Goal: Task Accomplishment & Management: Manage account settings

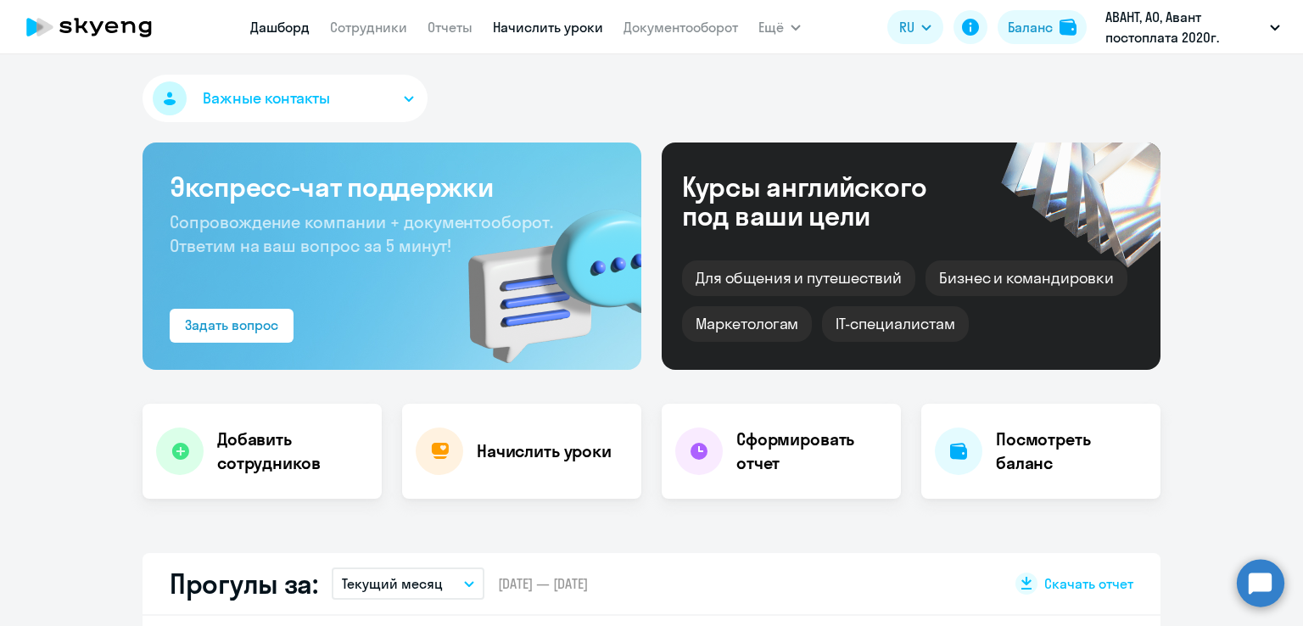
click at [521, 32] on link "Начислить уроки" at bounding box center [548, 27] width 110 height 17
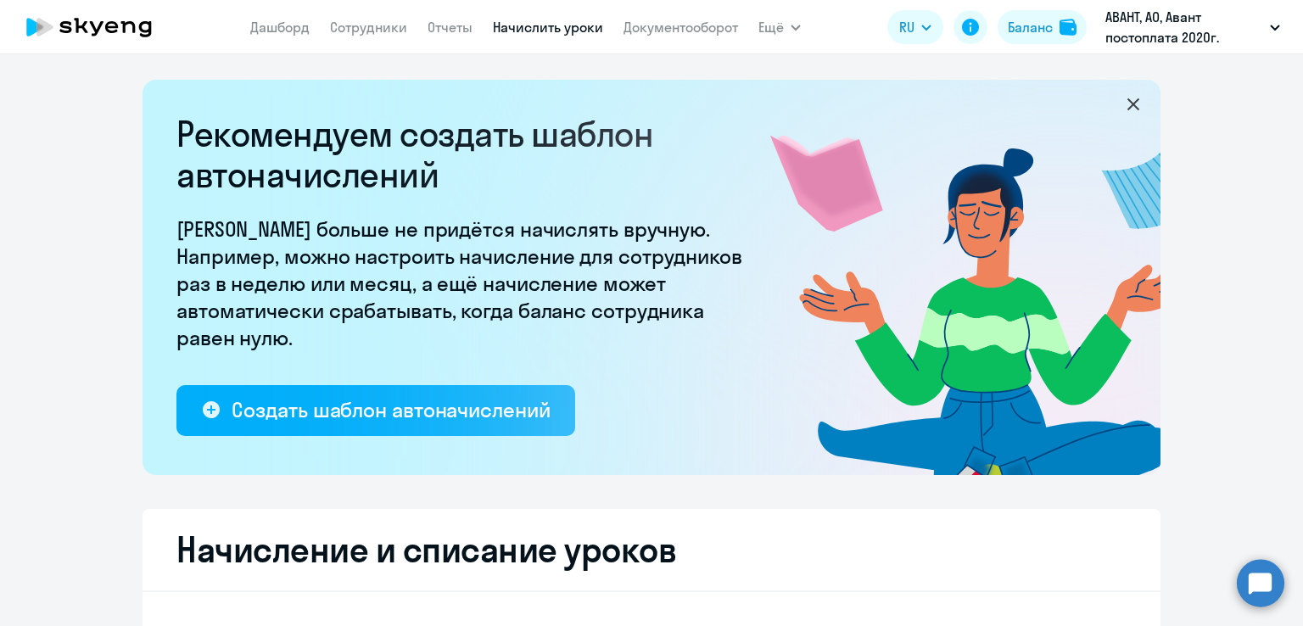
select select "10"
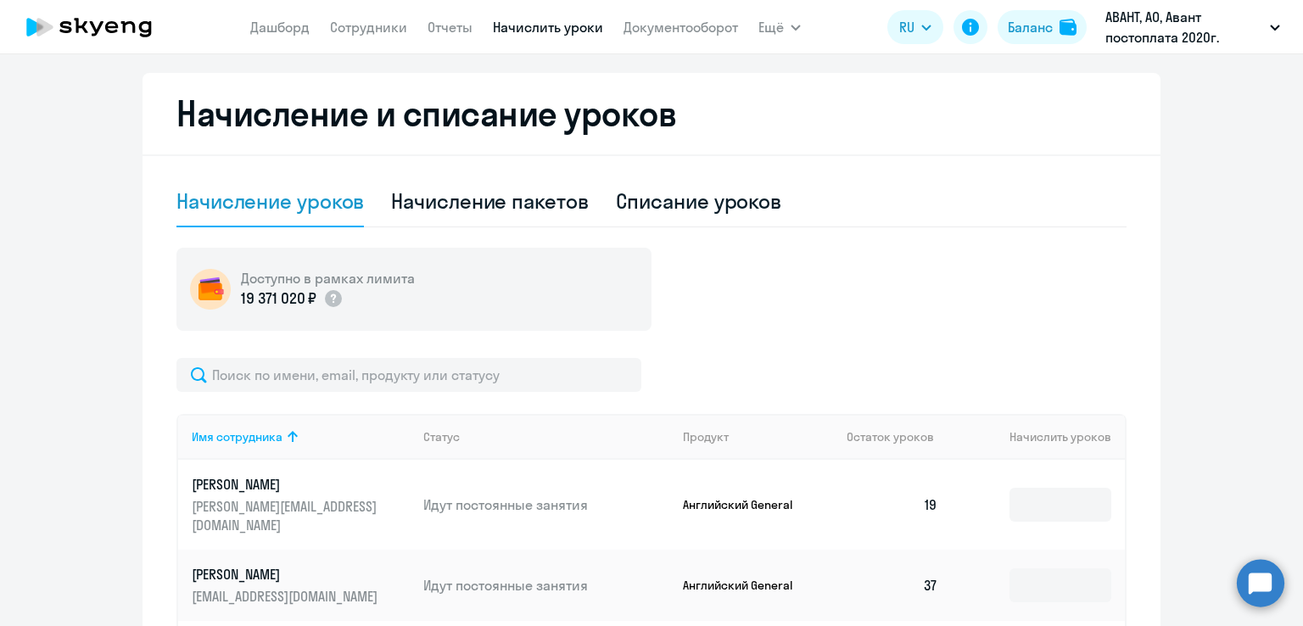
scroll to position [437, 0]
click at [686, 198] on div "Списание уроков" at bounding box center [699, 200] width 166 height 27
select select "10"
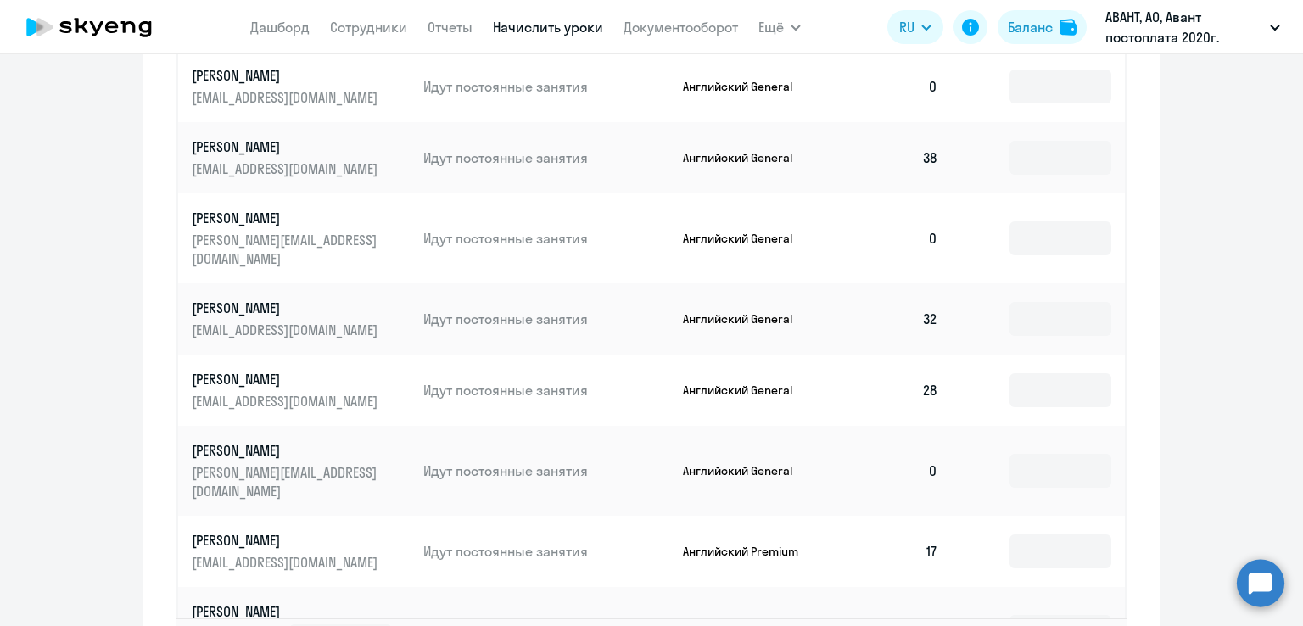
scroll to position [896, 0]
click at [1076, 373] on input at bounding box center [1060, 390] width 102 height 34
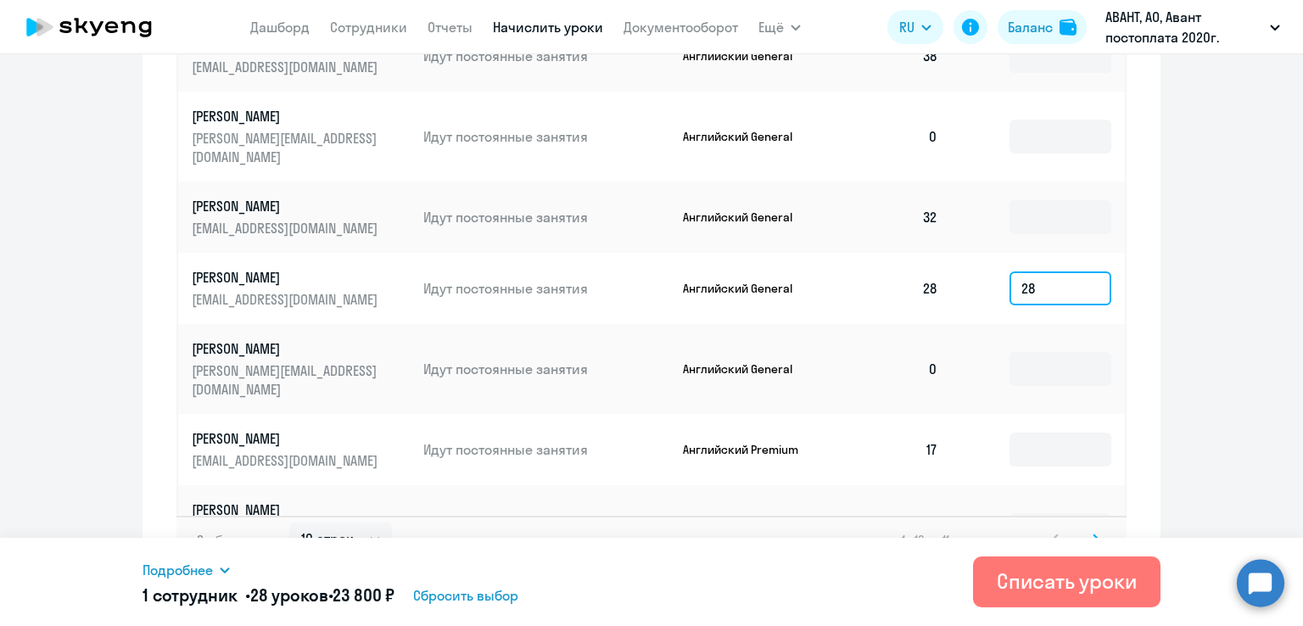
scroll to position [1015, 0]
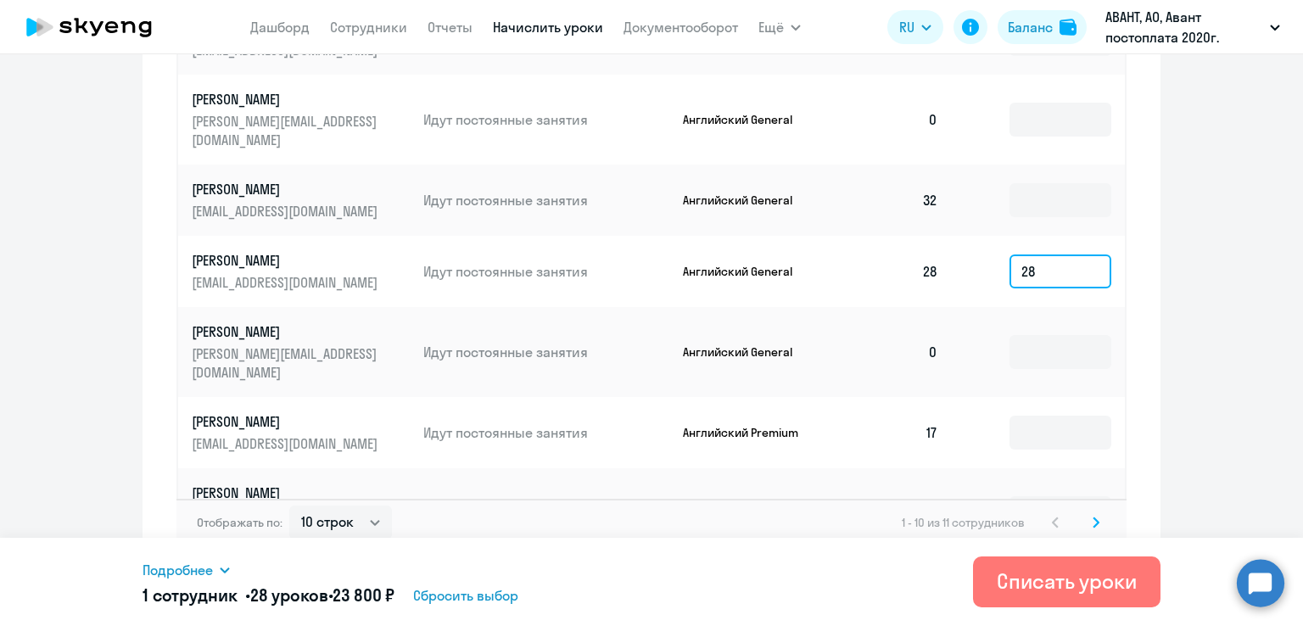
type input "28"
click at [1093, 512] on svg-icon at bounding box center [1096, 522] width 20 height 20
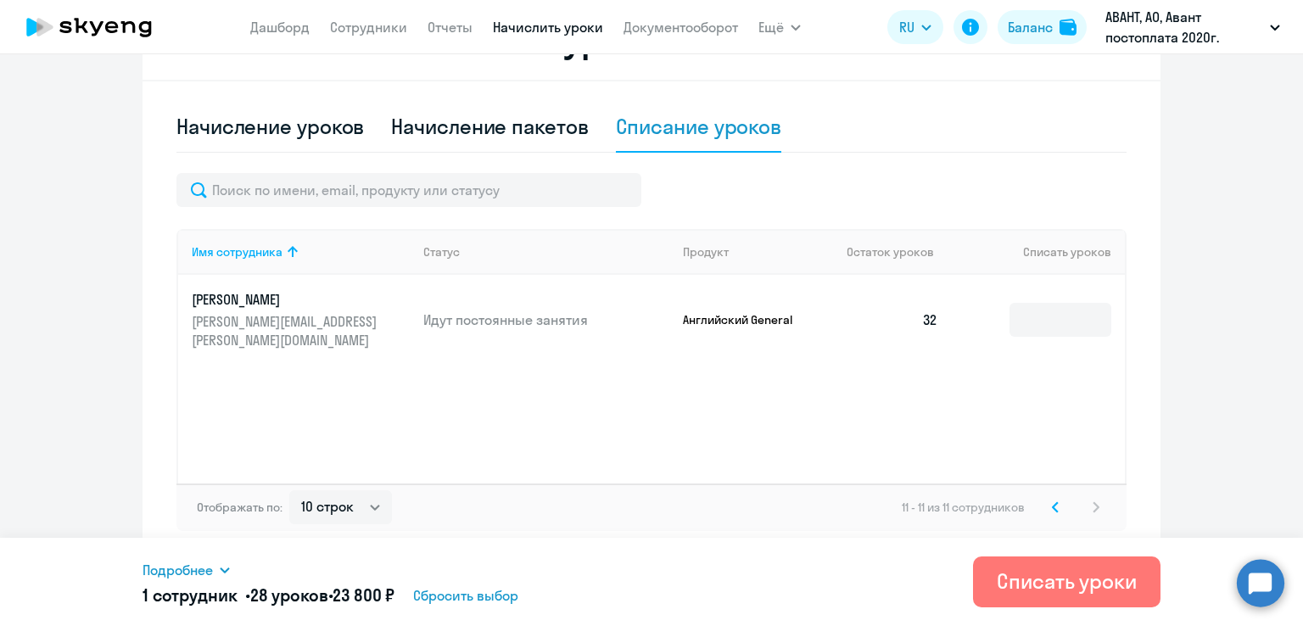
scroll to position [511, 0]
click at [1047, 303] on input at bounding box center [1060, 320] width 102 height 34
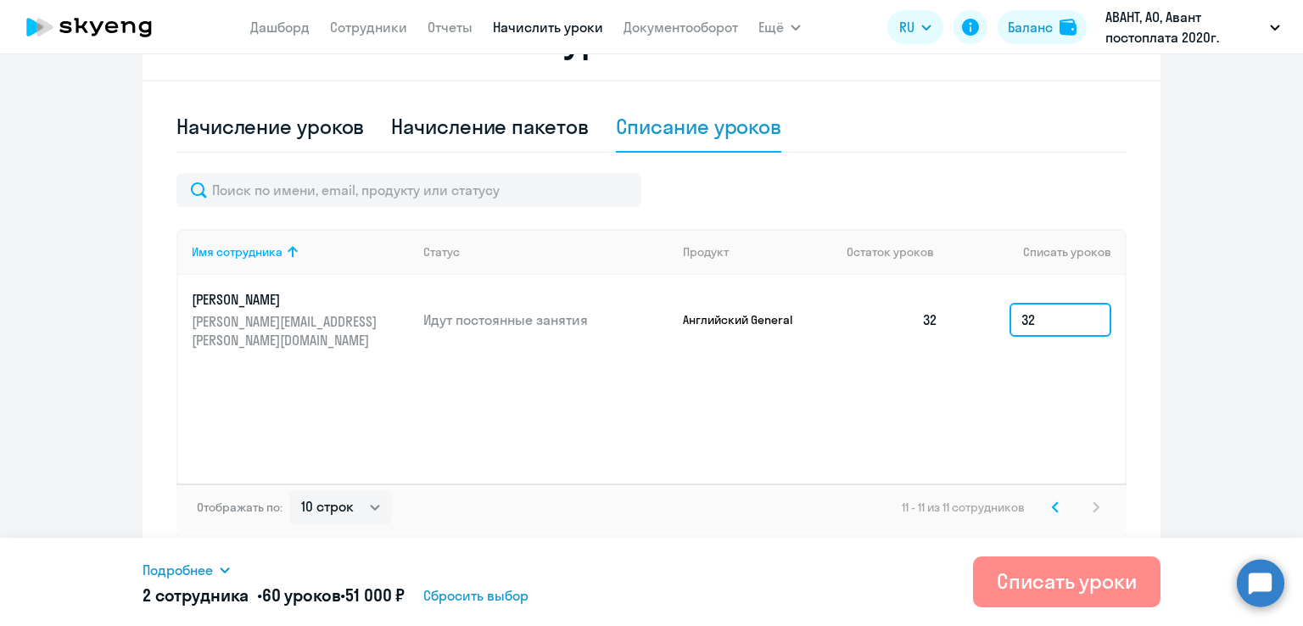
type input "32"
click at [1054, 572] on div "Списать уроки" at bounding box center [1067, 581] width 140 height 27
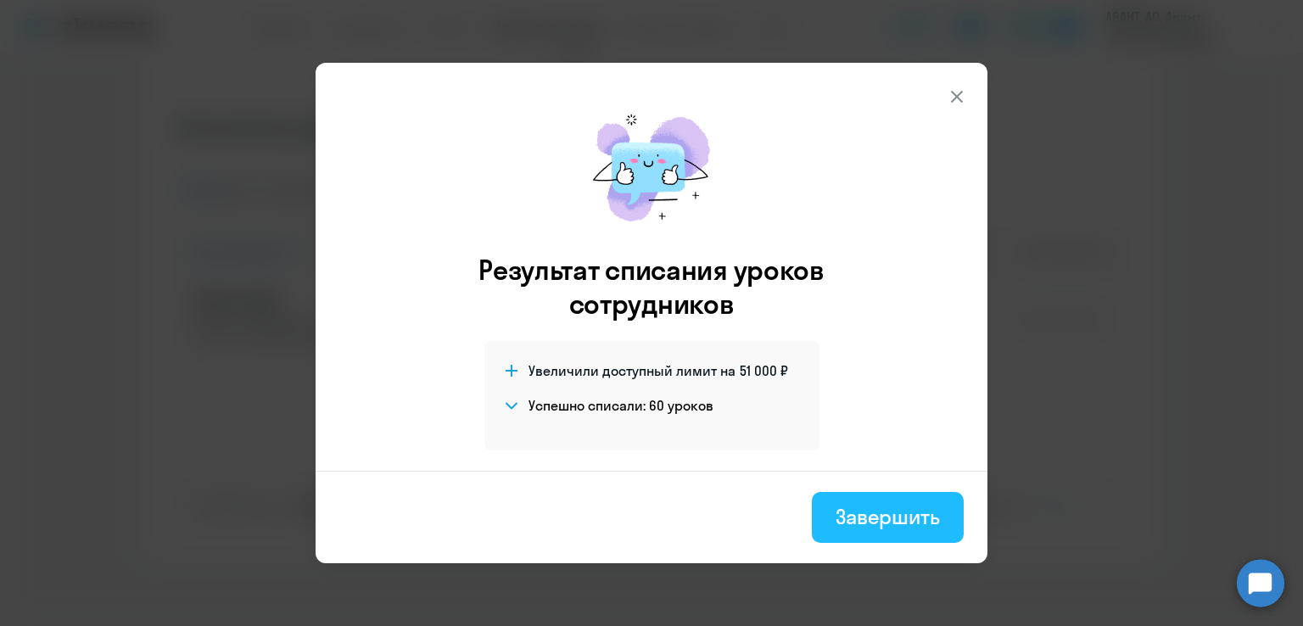
click at [913, 534] on button "Завершить" at bounding box center [888, 517] width 152 height 51
